Goal: Information Seeking & Learning: Learn about a topic

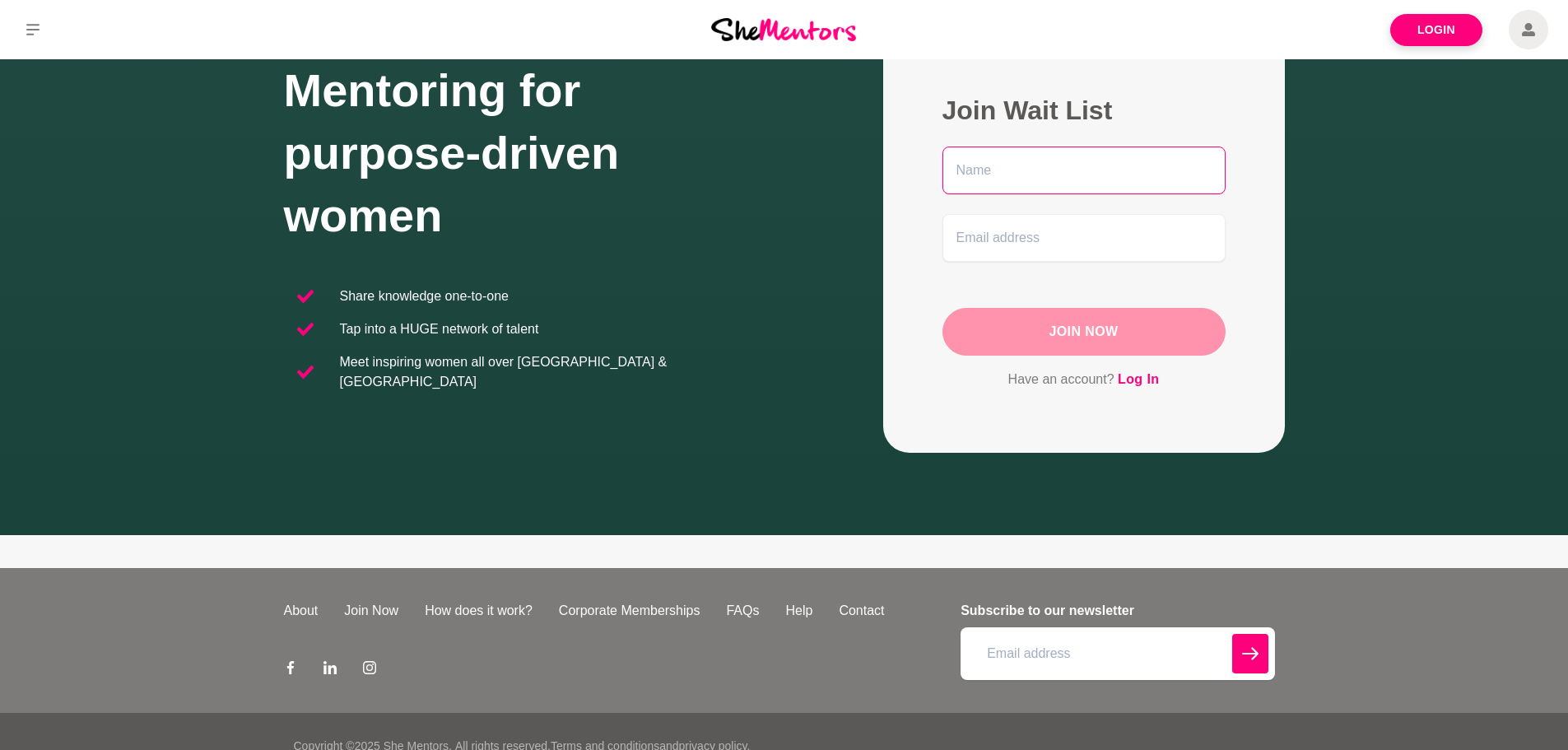
scroll to position [155, 0]
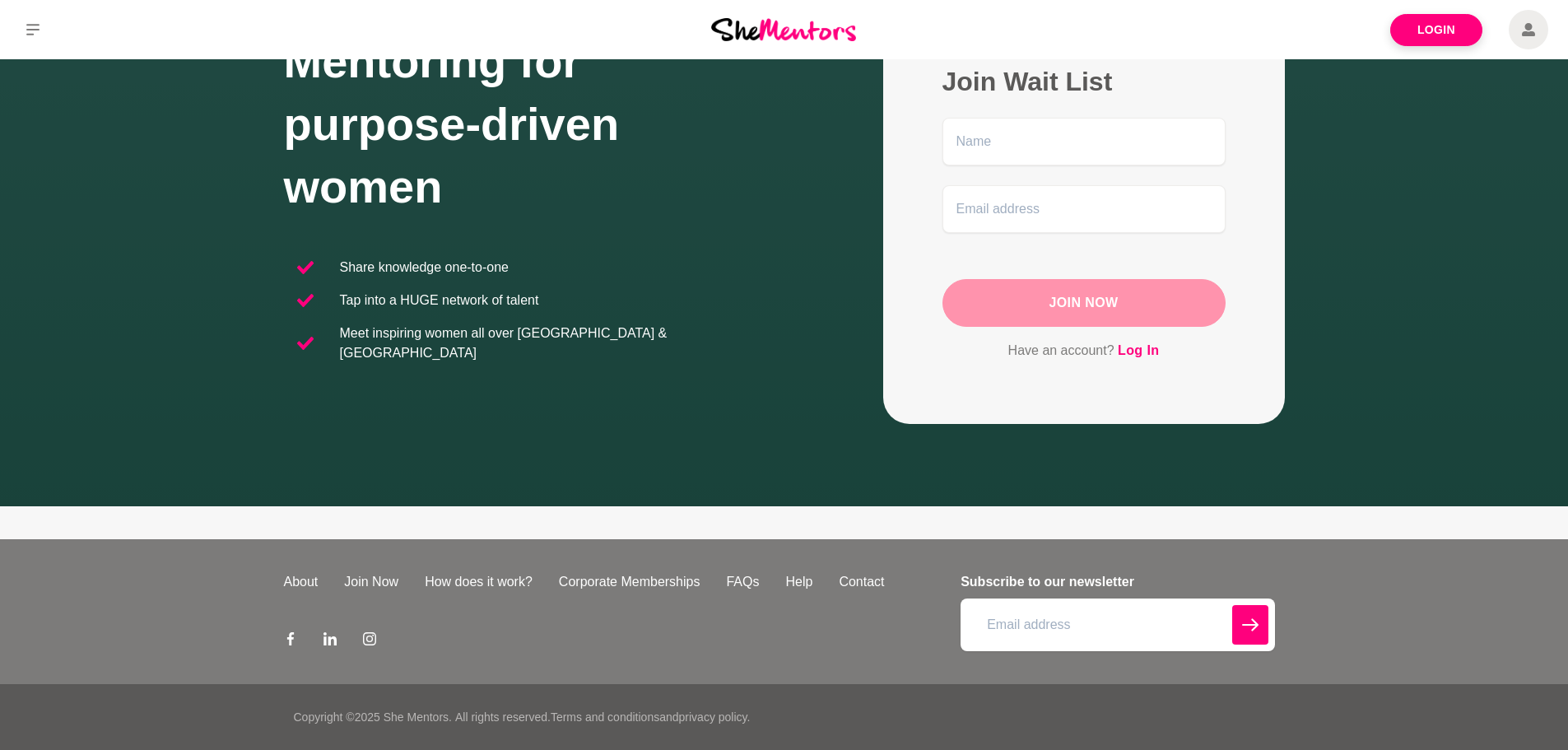
click at [519, 581] on link "How does it work?" at bounding box center [478, 582] width 134 height 20
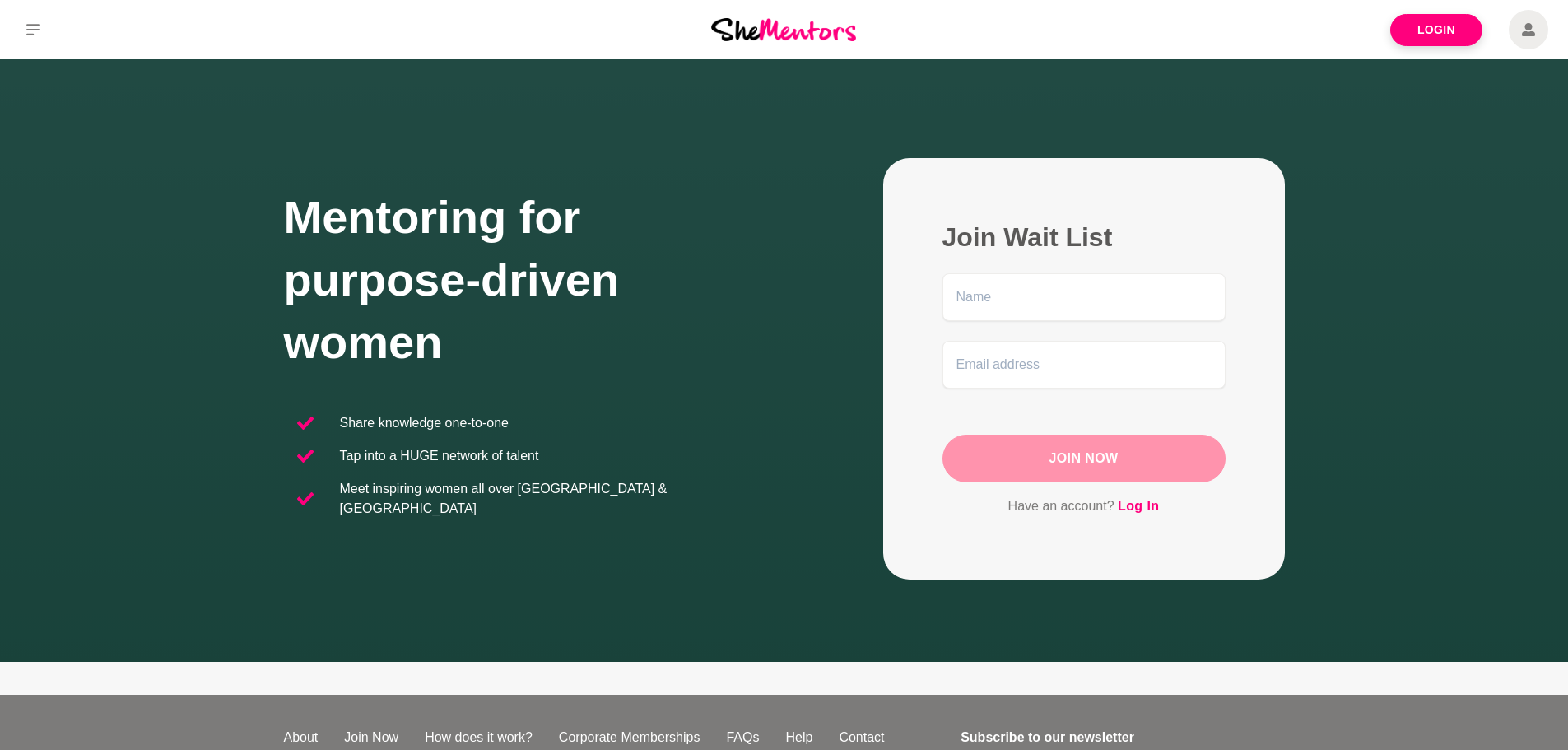
scroll to position [155, 0]
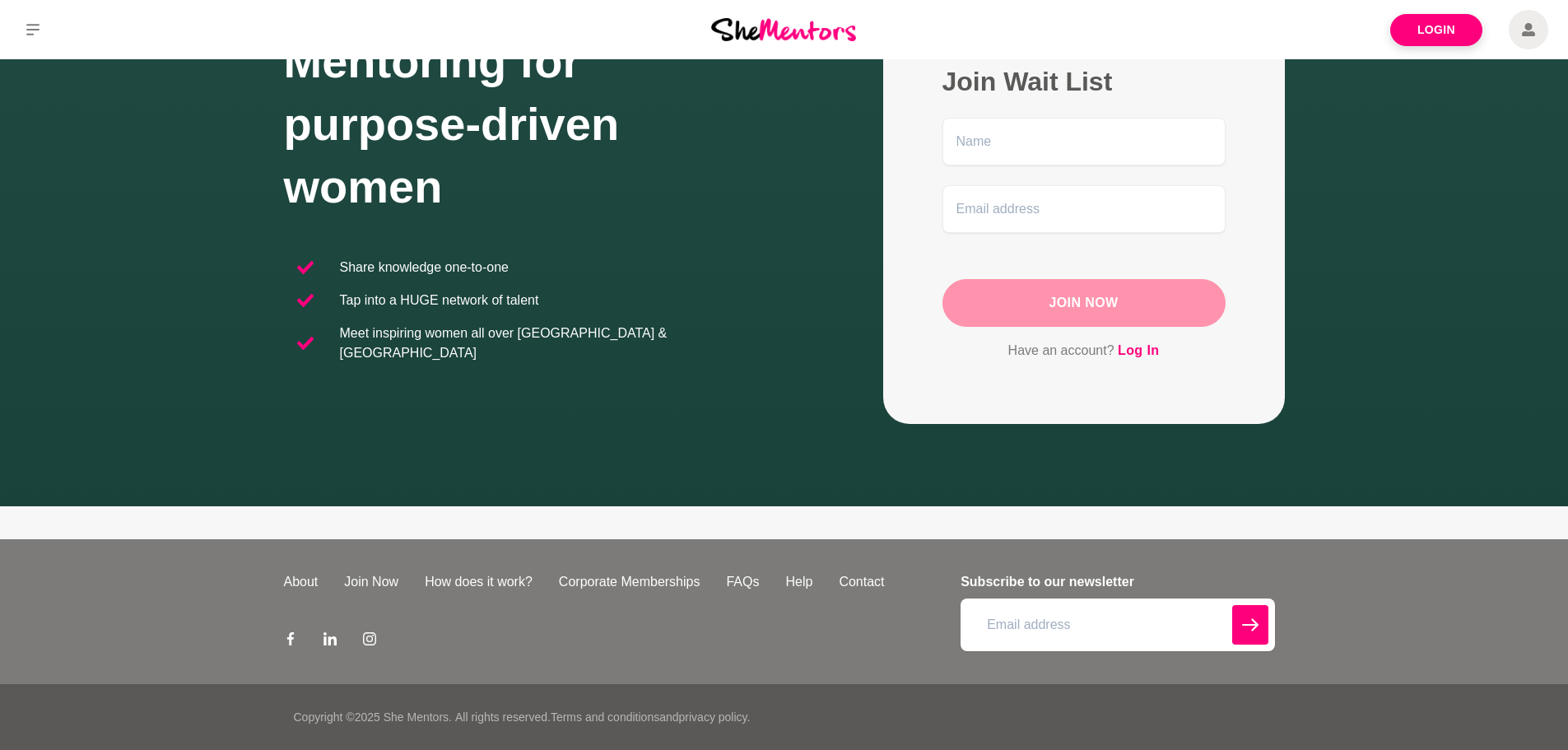
click at [502, 575] on link "How does it work?" at bounding box center [478, 582] width 134 height 20
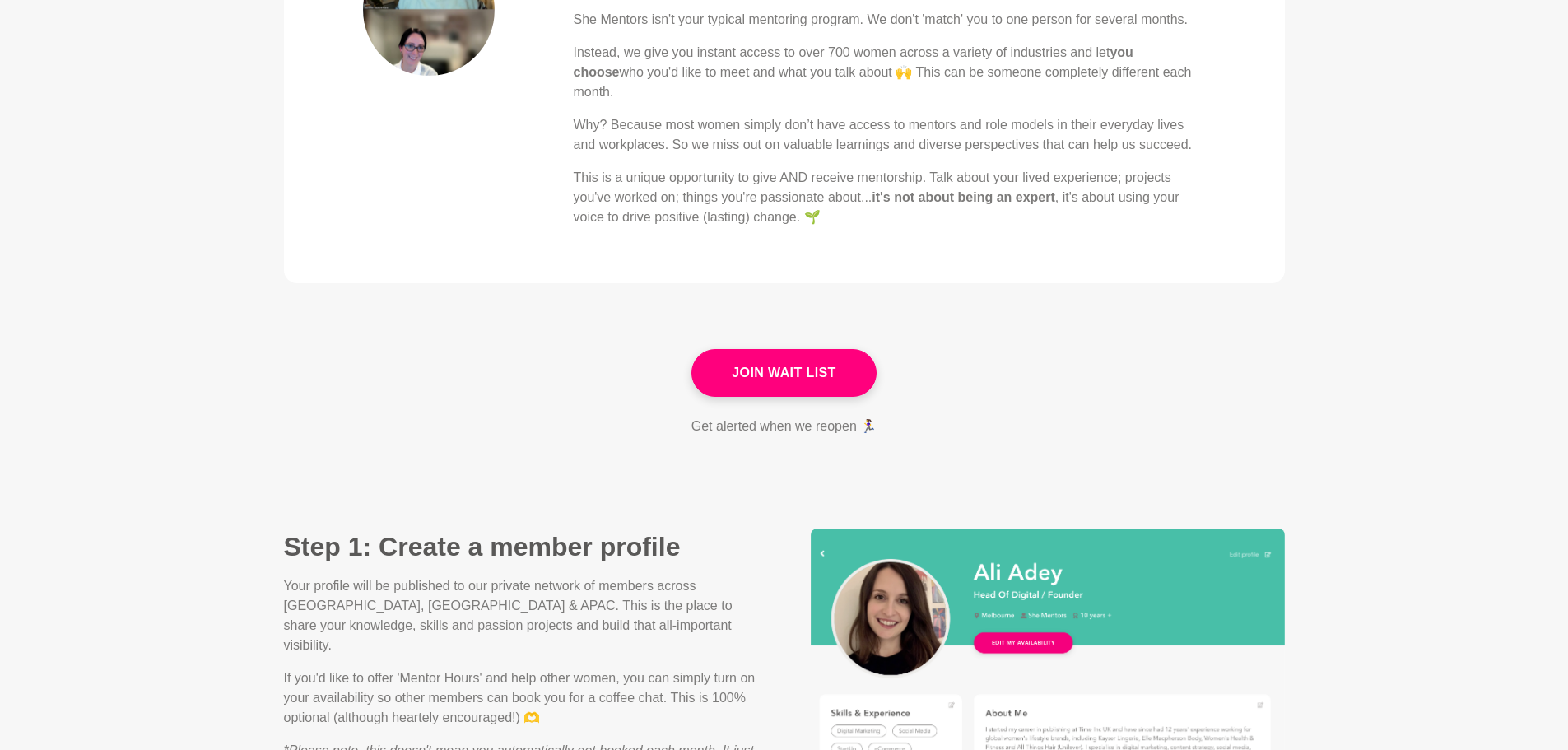
scroll to position [824, 0]
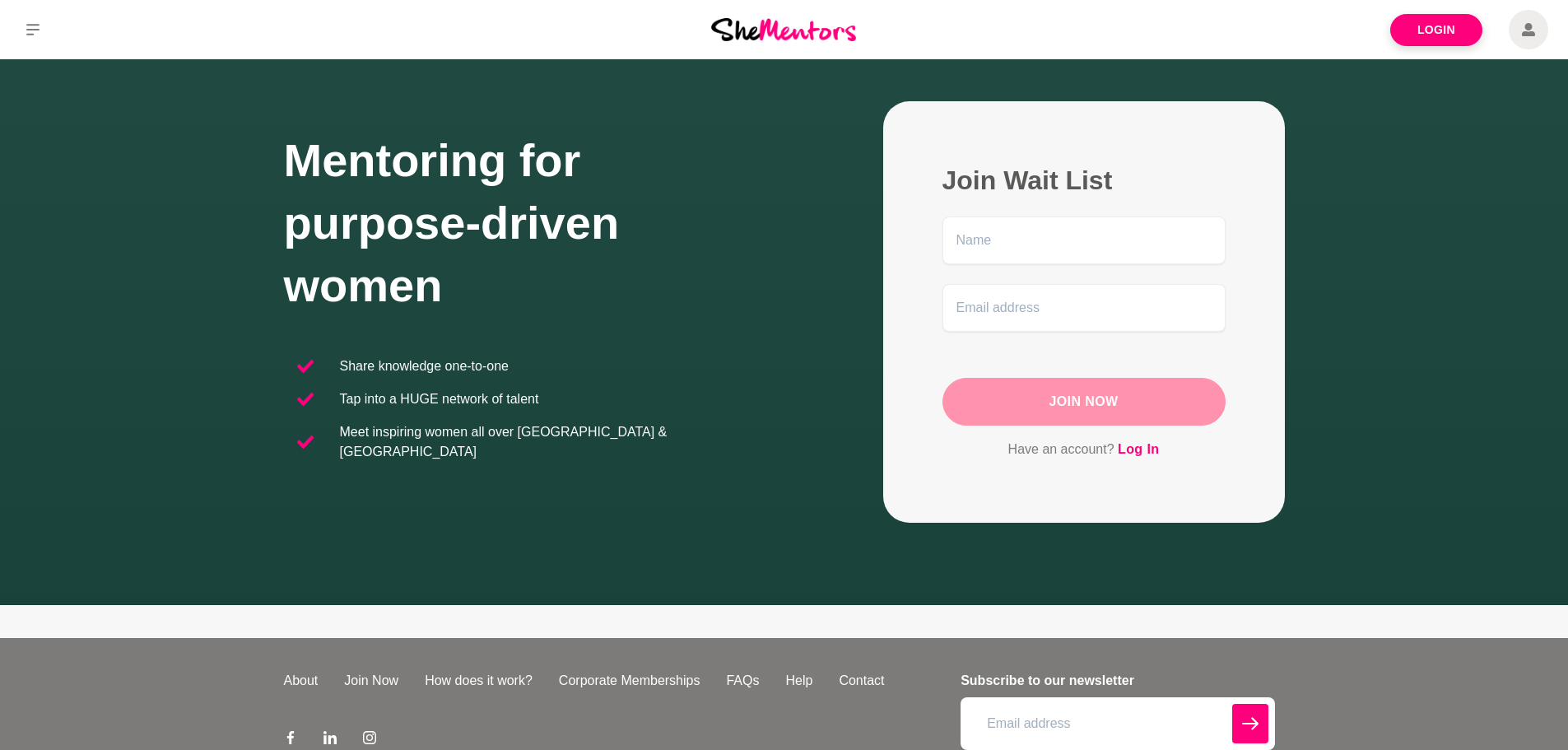
scroll to position [155, 0]
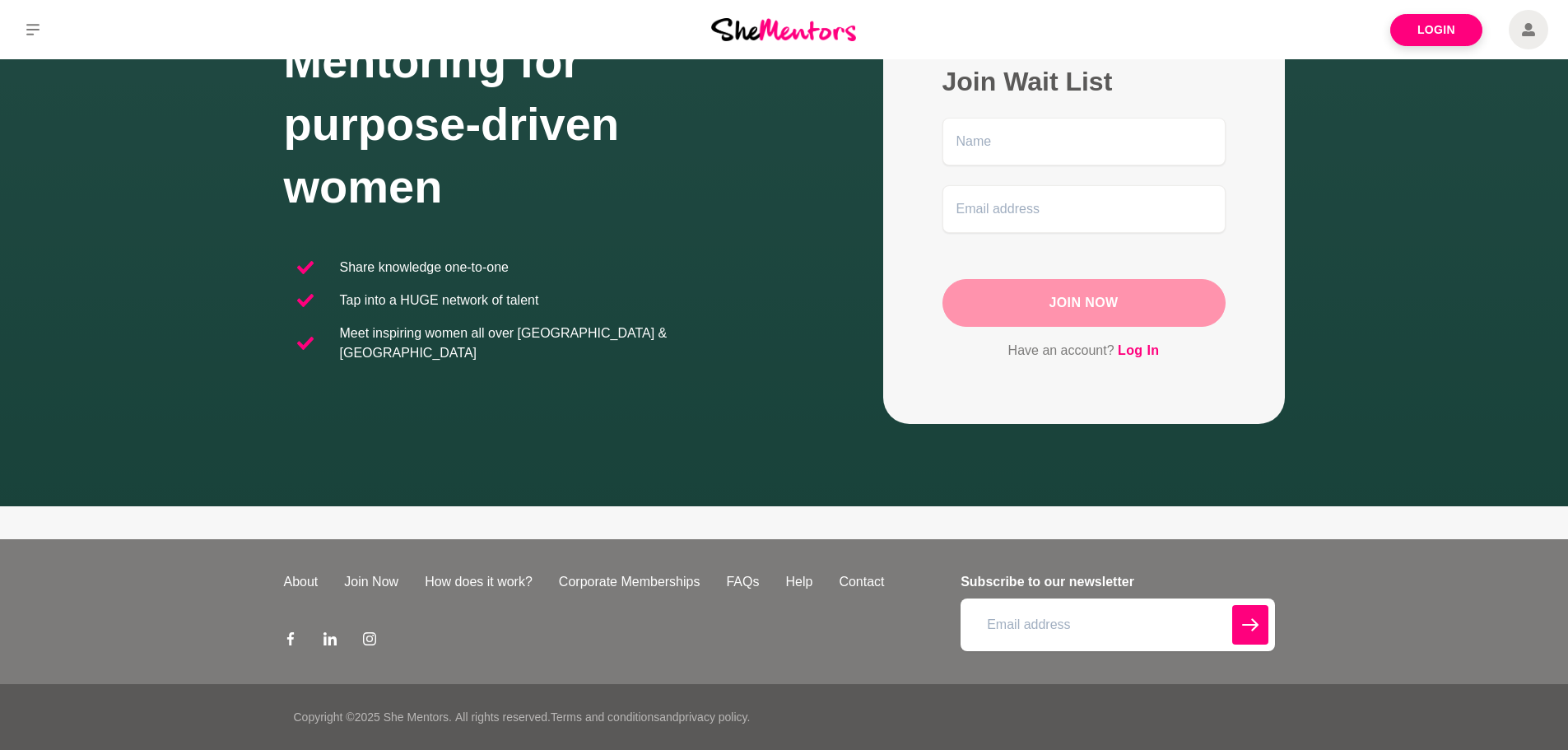
click at [742, 578] on link "FAQs" at bounding box center [743, 582] width 60 height 20
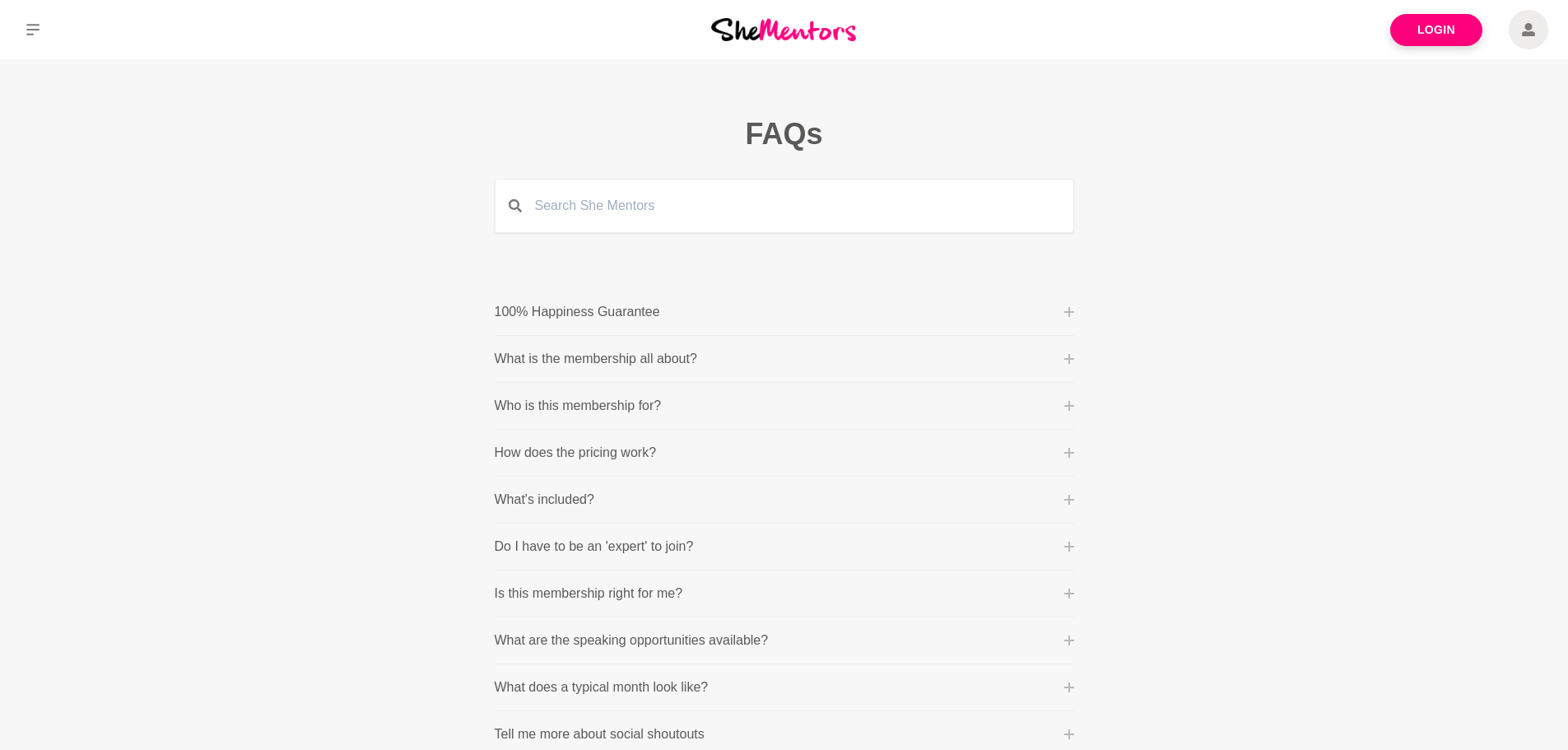
click at [555, 356] on p "What is the membership all about?" at bounding box center [595, 359] width 203 height 20
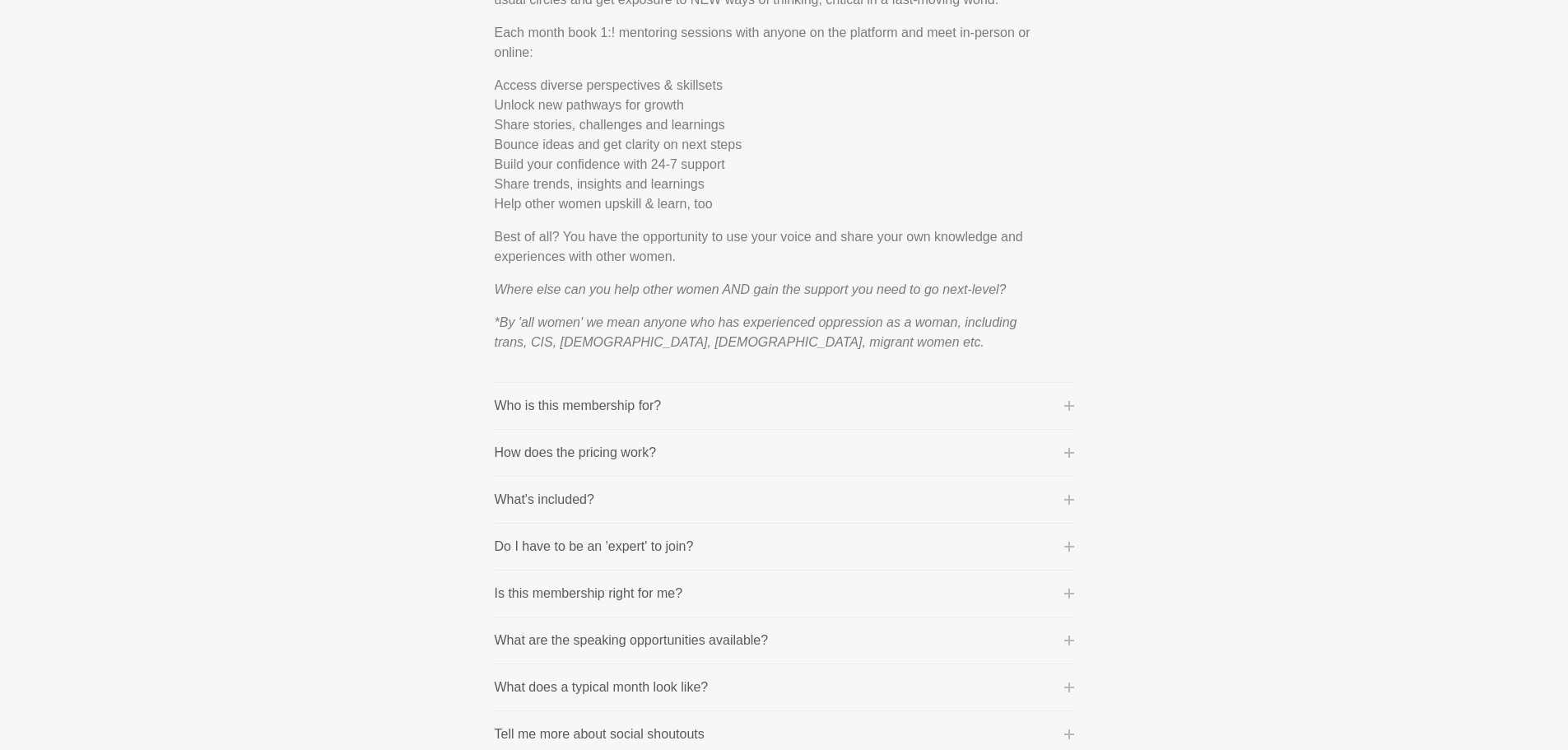
scroll to position [576, 0]
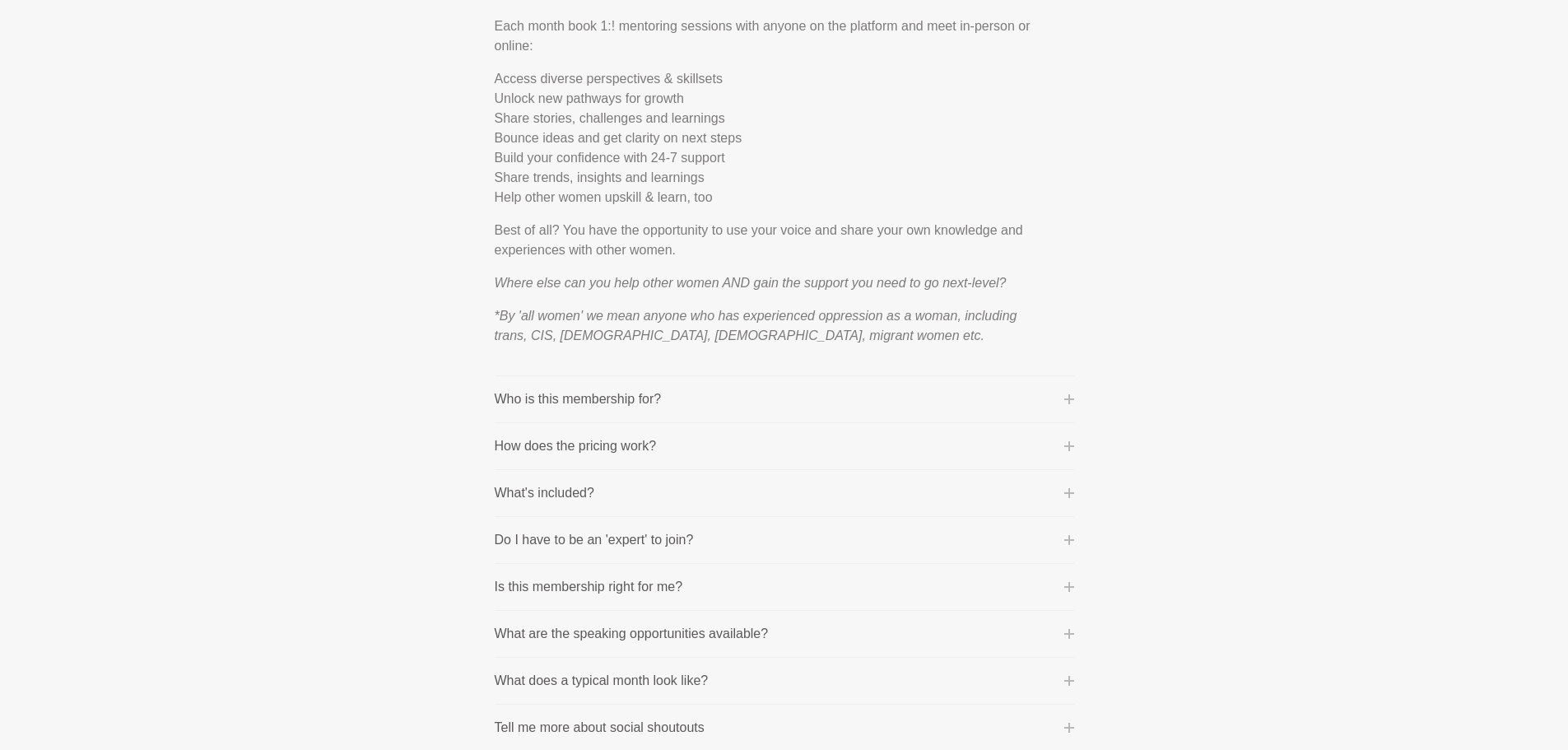
click at [527, 493] on p "What's included?" at bounding box center [545, 493] width 100 height 20
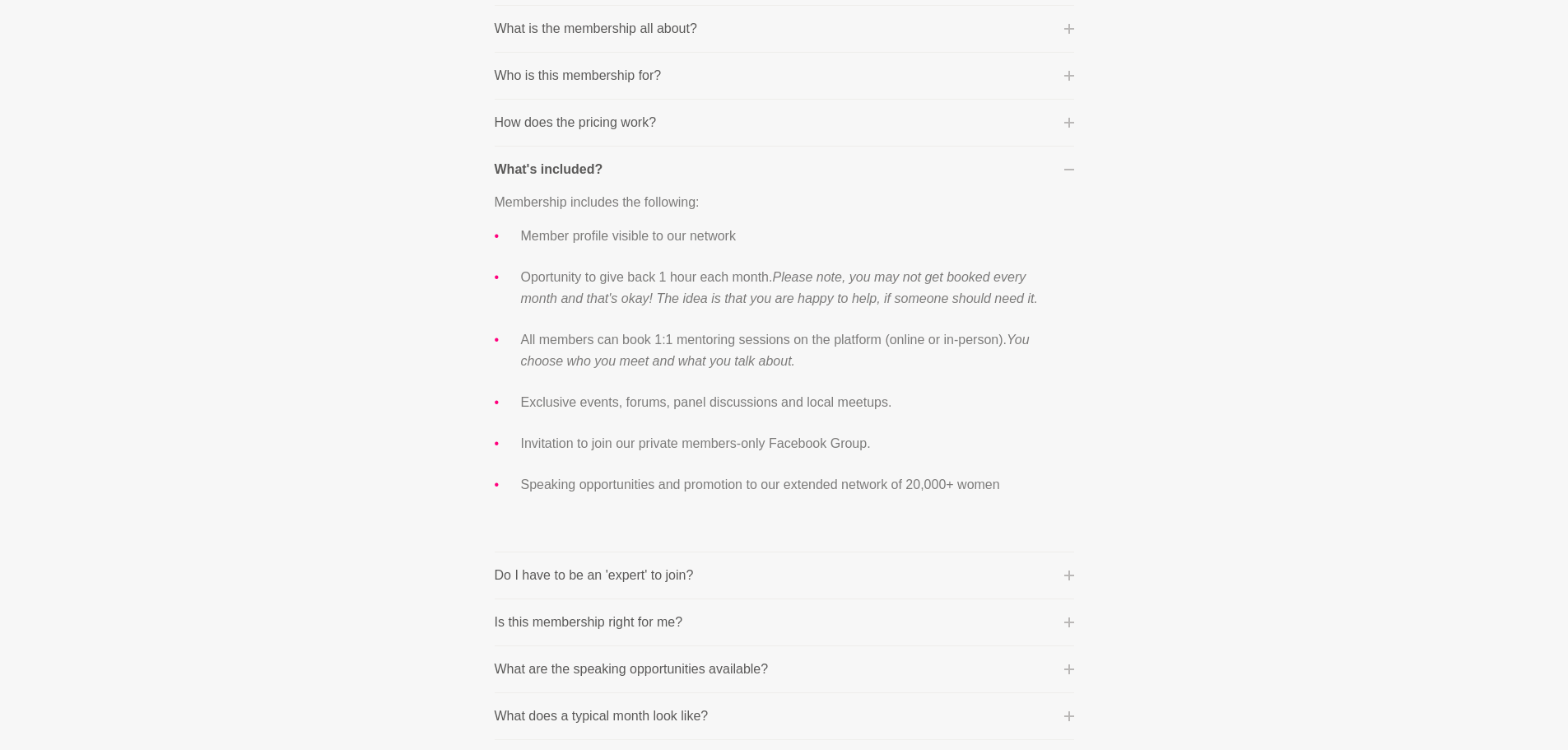
scroll to position [329, 0]
click at [849, 398] on li "Exclusive events, forums, panel discussions and local meetups." at bounding box center [784, 404] width 527 height 21
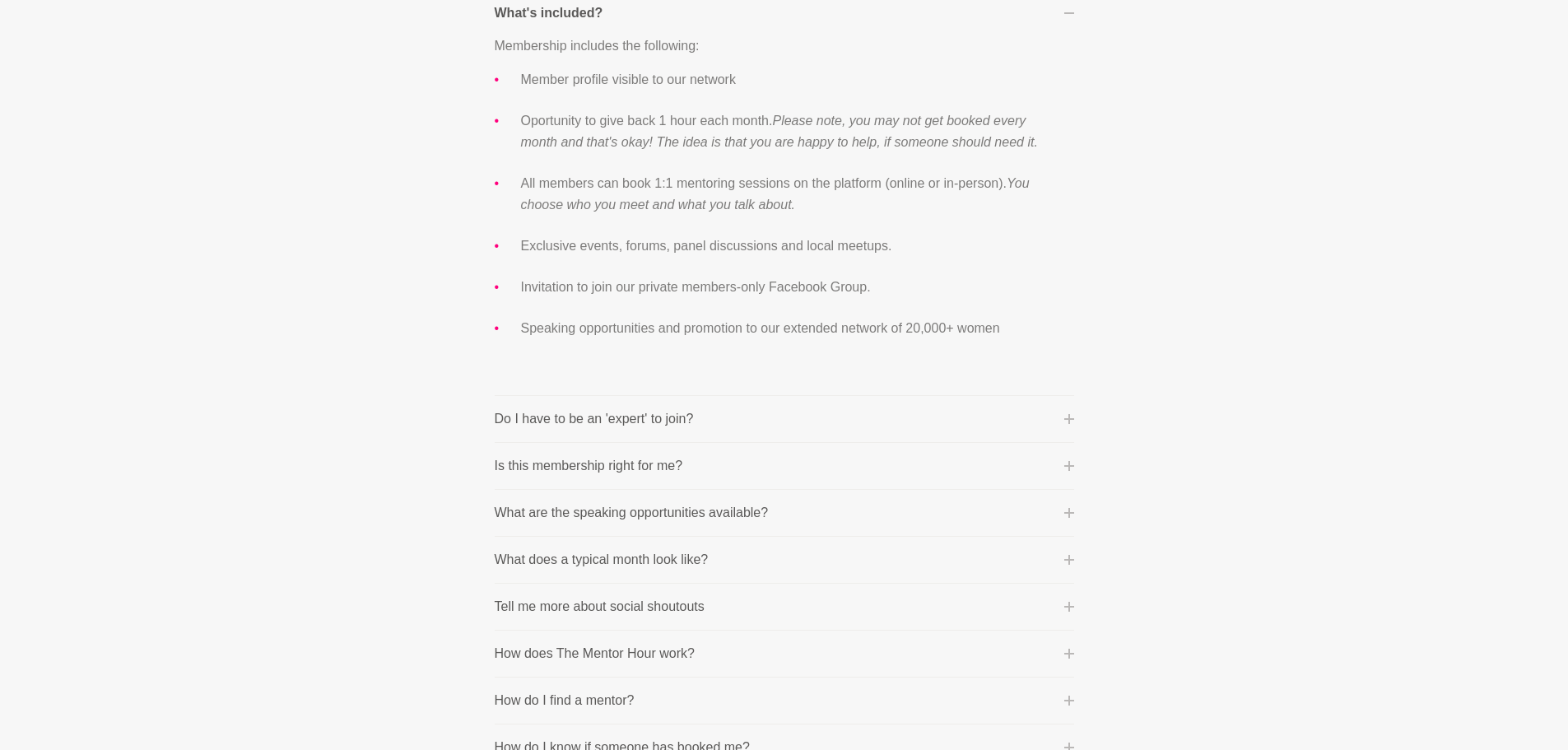
scroll to position [494, 0]
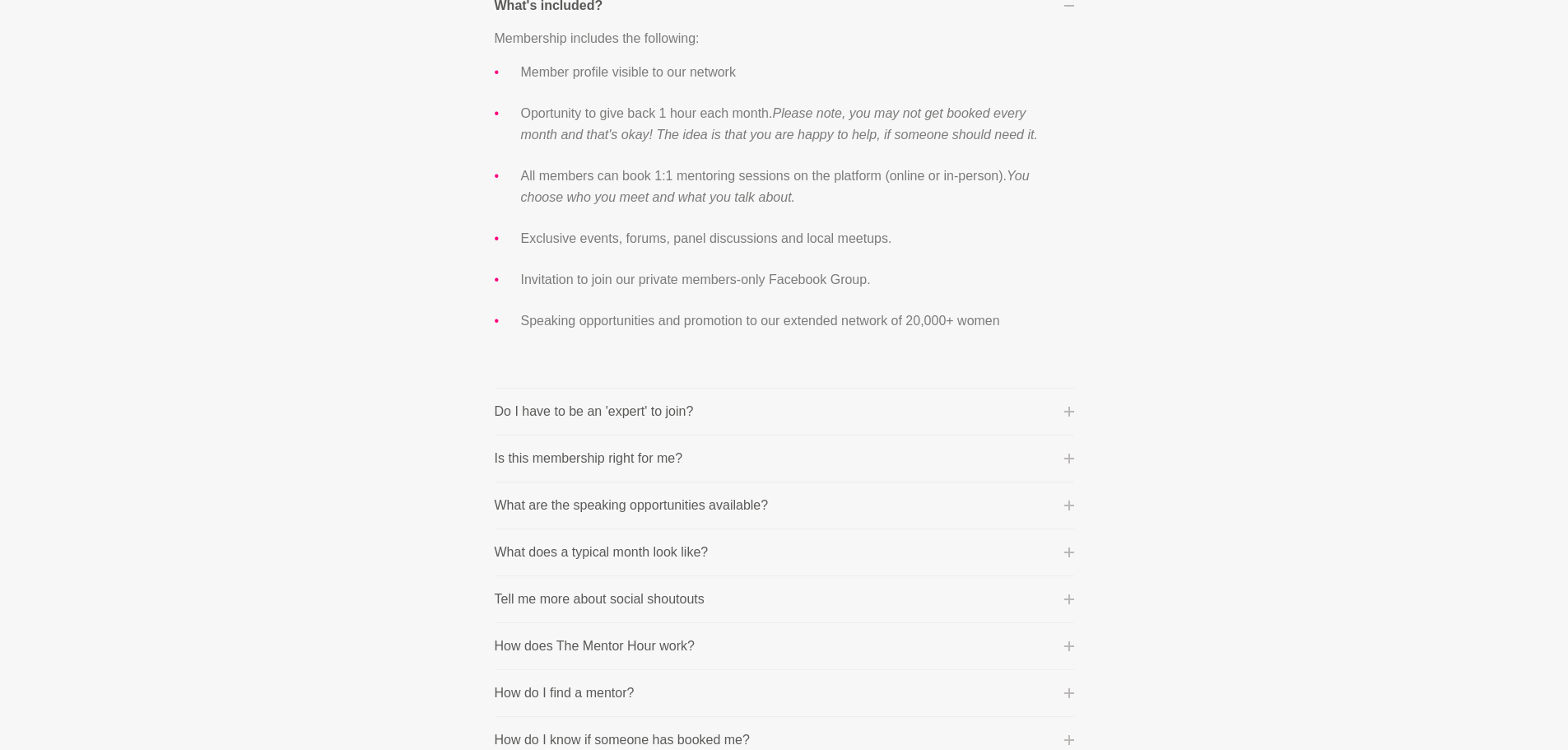
click at [677, 407] on p "Do I have to be an 'expert' to join?" at bounding box center [594, 411] width 199 height 20
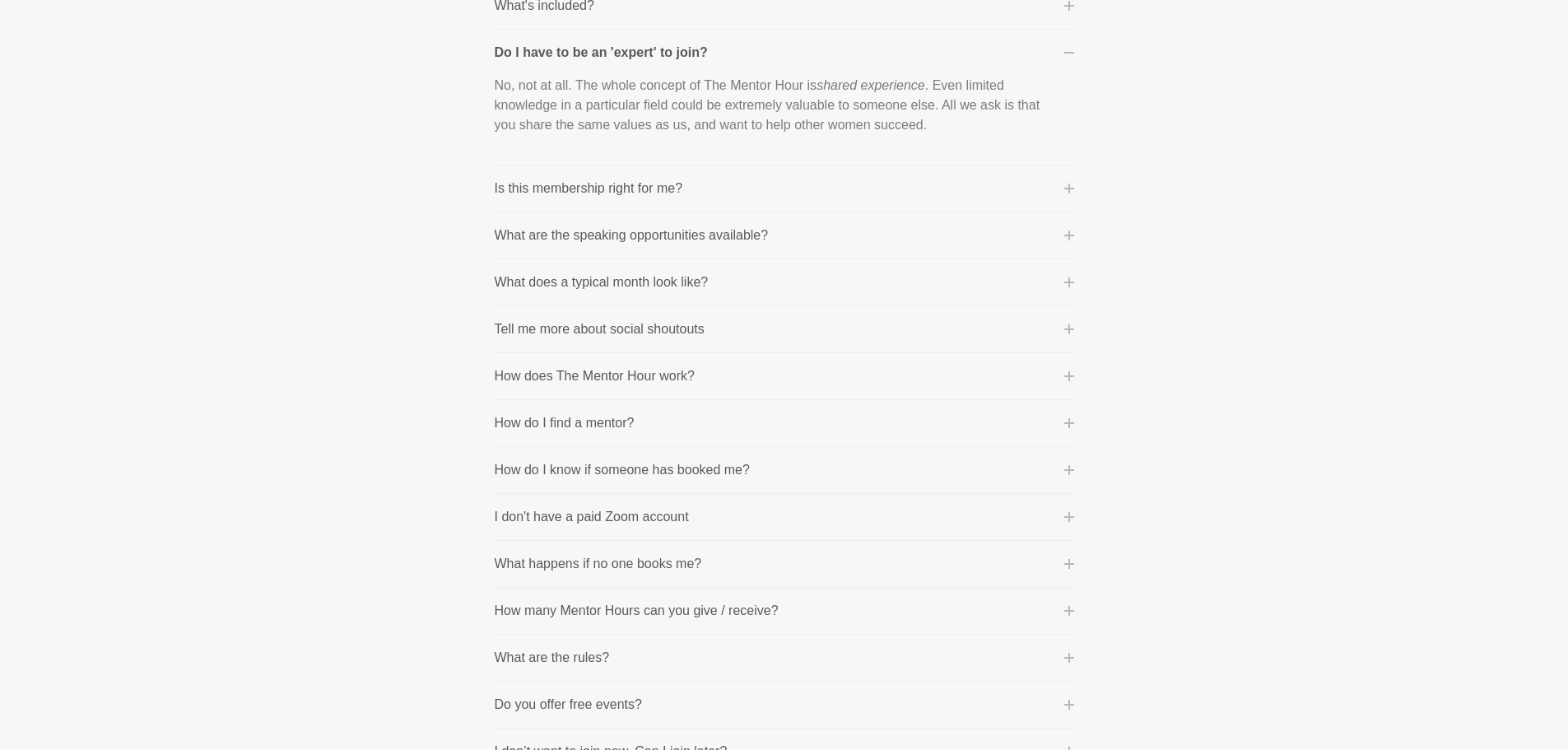
click at [543, 378] on p "How does The Mentor Hour work?" at bounding box center [595, 376] width 200 height 20
